Goal: Task Accomplishment & Management: Use online tool/utility

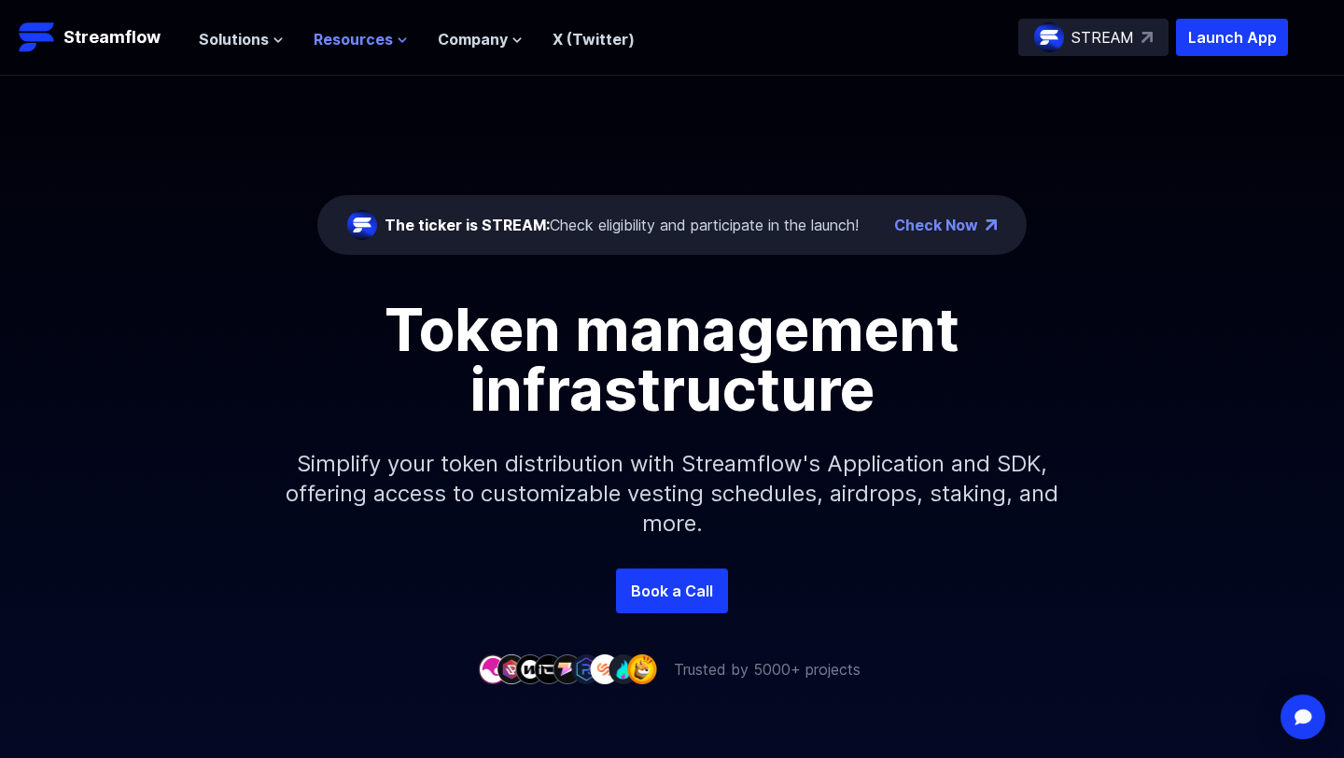
click at [373, 35] on span "Resources" at bounding box center [353, 39] width 79 height 22
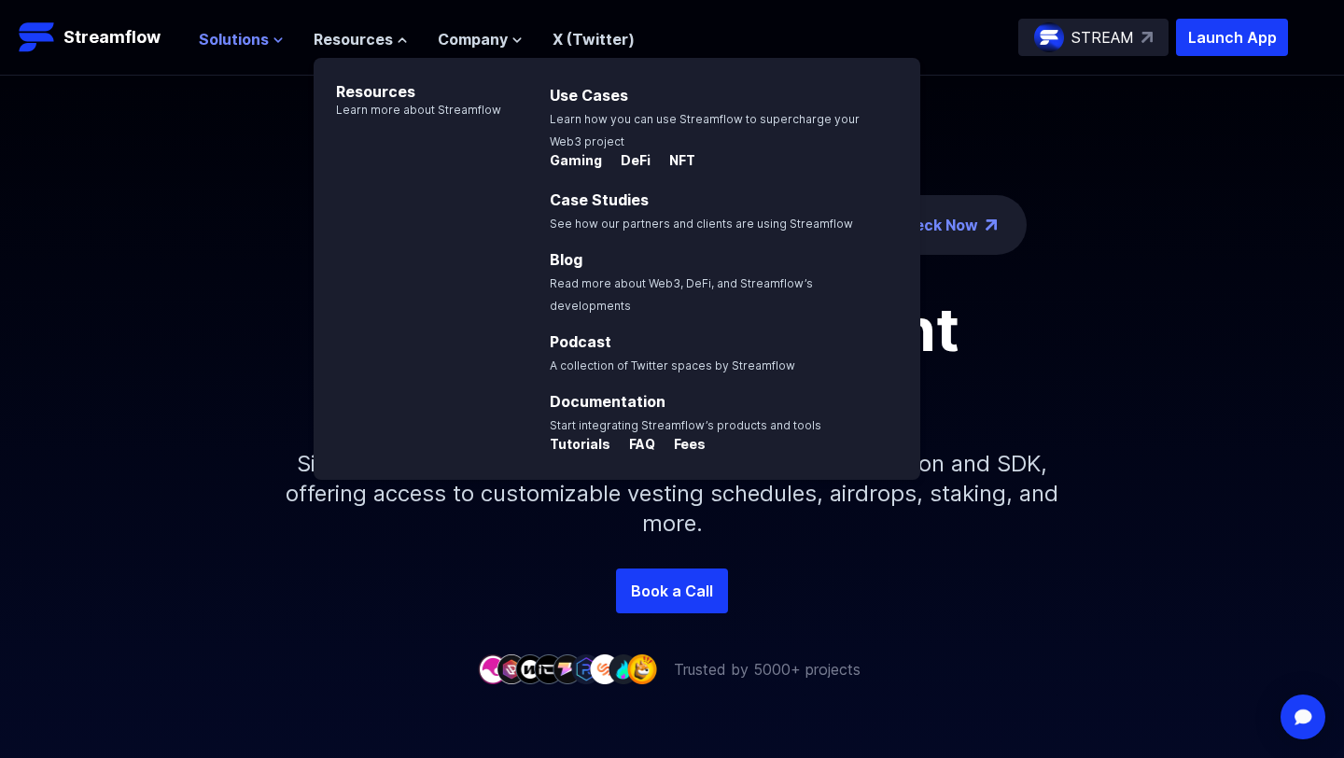
click at [244, 44] on span "Solutions" at bounding box center [234, 39] width 70 height 22
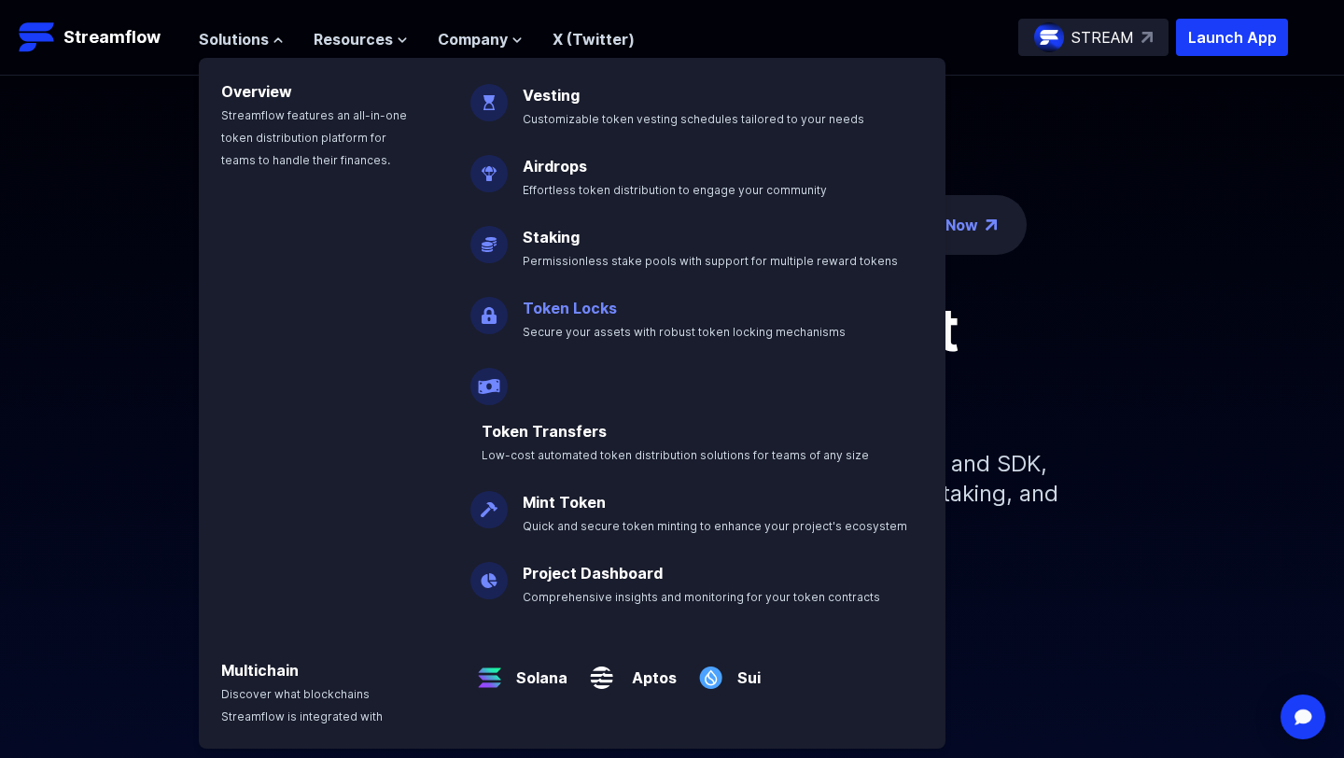
click at [596, 318] on p "Token Locks Secure your assets with robust token locking mechanisms" at bounding box center [696, 312] width 371 height 60
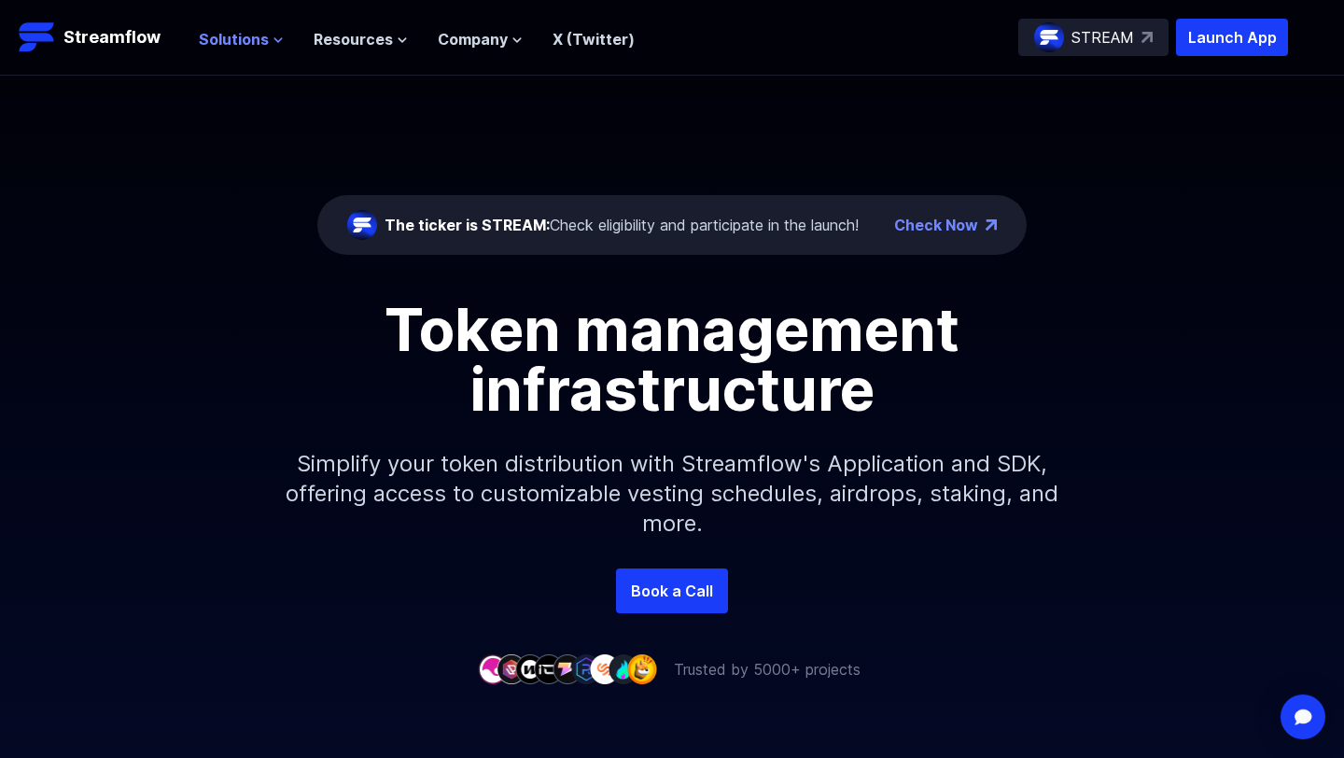
click at [261, 48] on span "Solutions" at bounding box center [234, 39] width 70 height 22
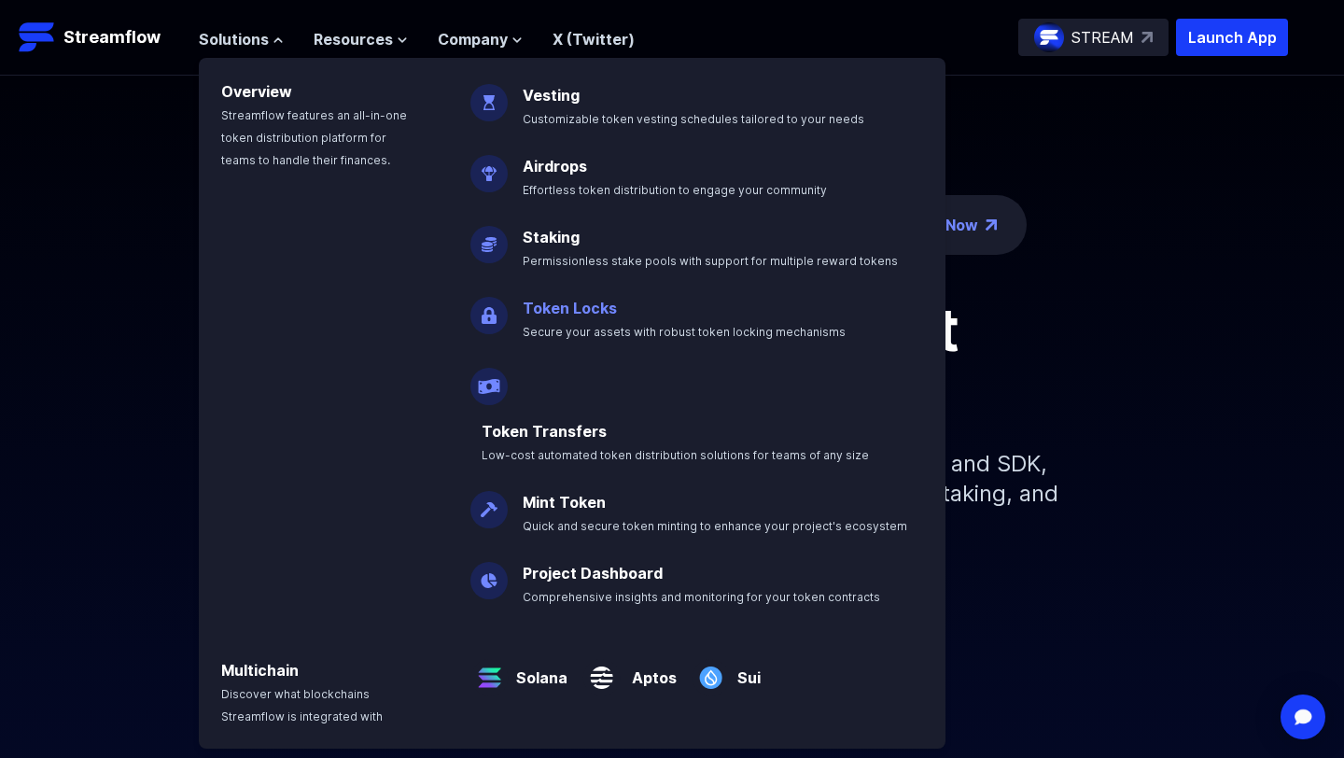
click at [574, 307] on link "Token Locks" at bounding box center [570, 308] width 94 height 19
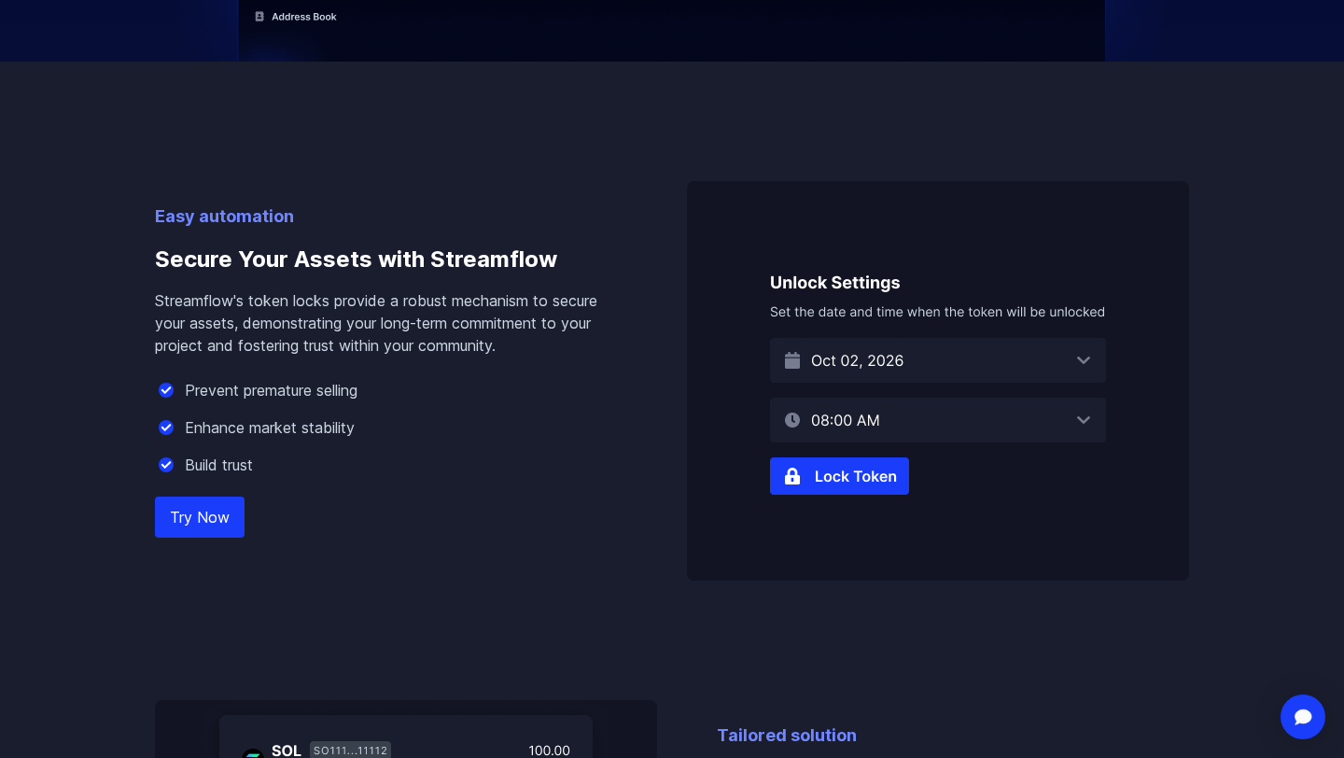
scroll to position [1295, 0]
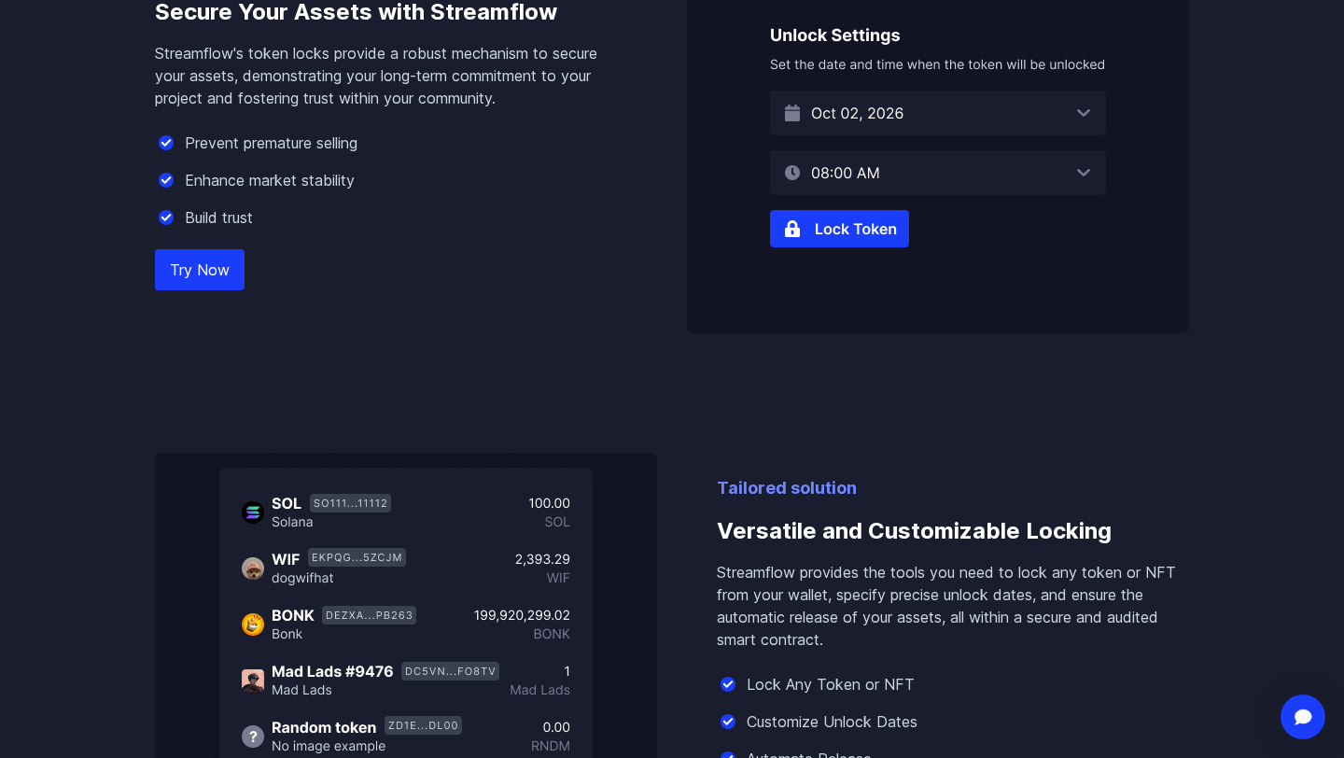
click at [213, 260] on link "Try Now" at bounding box center [200, 269] width 90 height 41
